Goal: Check status

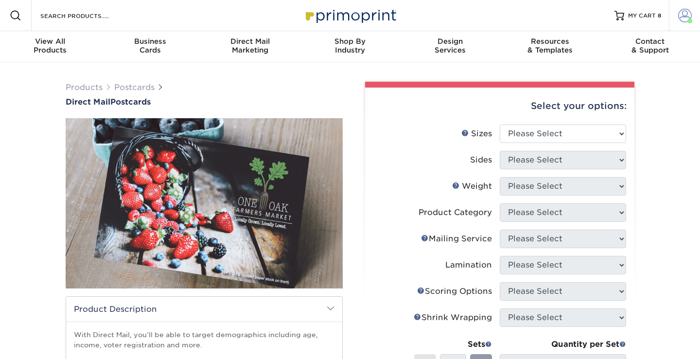
drag, startPoint x: 0, startPoint y: 0, endPoint x: 681, endPoint y: 19, distance: 681.6
click at [681, 19] on span at bounding box center [685, 16] width 14 height 14
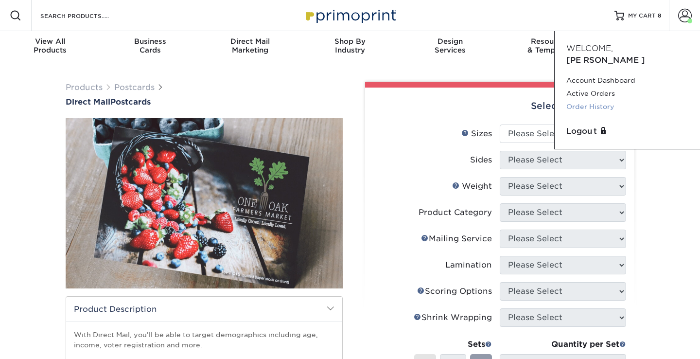
click at [583, 100] on link "Order History" at bounding box center [628, 106] width 122 height 13
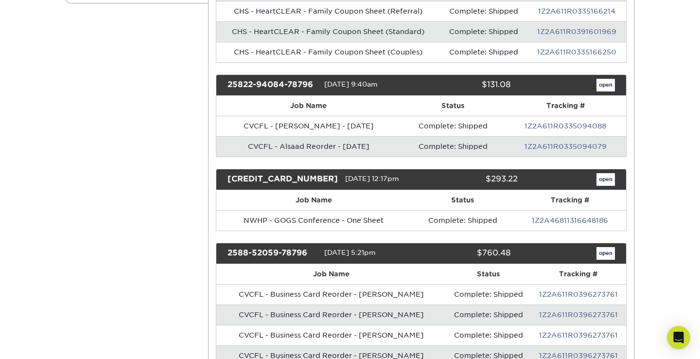
scroll to position [251, 0]
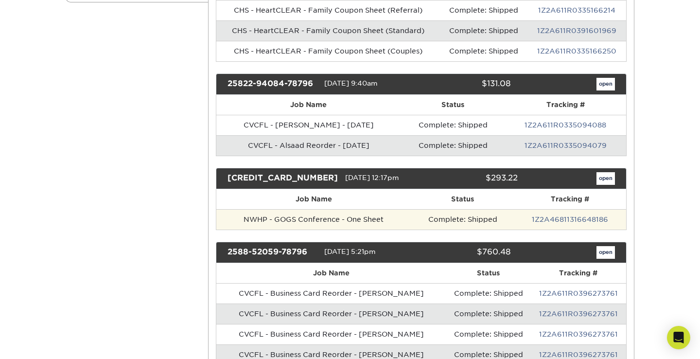
click at [345, 217] on td "NWHP - GOGS Conference - One Sheet" at bounding box center [314, 219] width 196 height 20
click at [427, 219] on td "Complete: Shipped" at bounding box center [462, 219] width 103 height 20
click at [333, 221] on td "NWHP - GOGS Conference - One Sheet" at bounding box center [314, 219] width 196 height 20
